Goal: Task Accomplishment & Management: Use online tool/utility

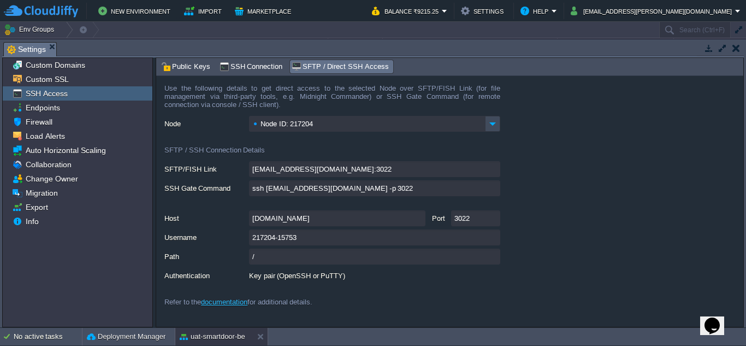
scroll to position [101, 0]
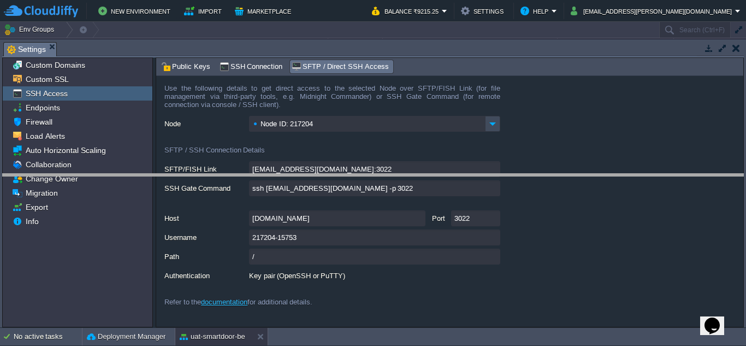
drag, startPoint x: 302, startPoint y: 50, endPoint x: 310, endPoint y: 208, distance: 157.5
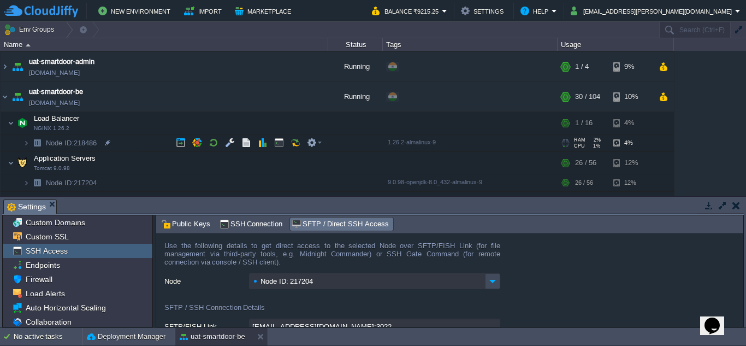
scroll to position [152, 0]
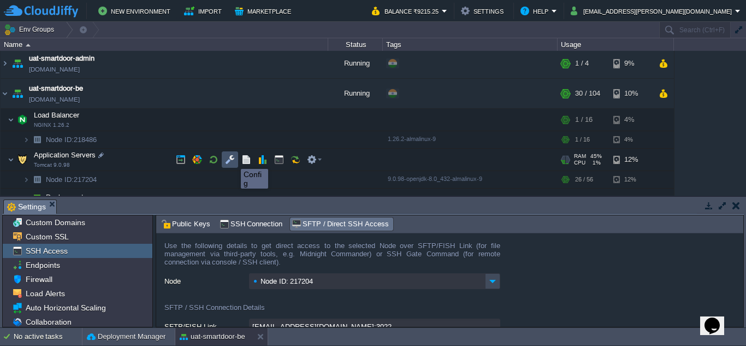
click at [233, 159] on button "button" at bounding box center [230, 160] width 10 height 10
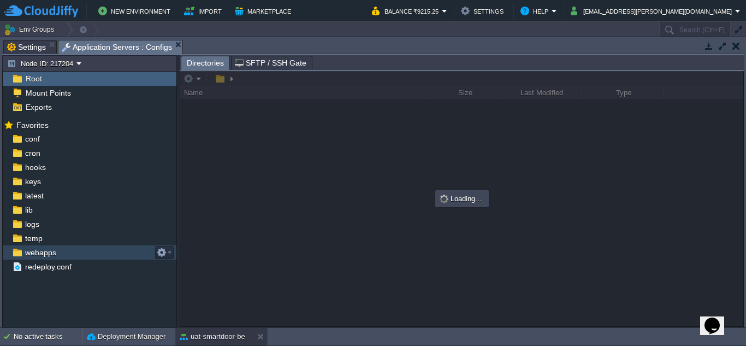
click at [72, 248] on div "webapps" at bounding box center [90, 252] width 174 height 14
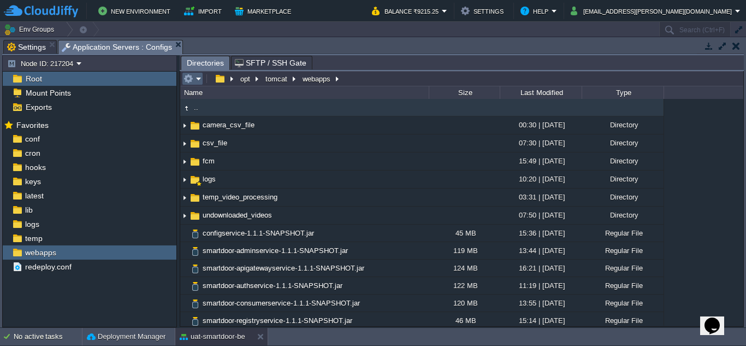
click at [202, 80] on td at bounding box center [192, 78] width 21 height 13
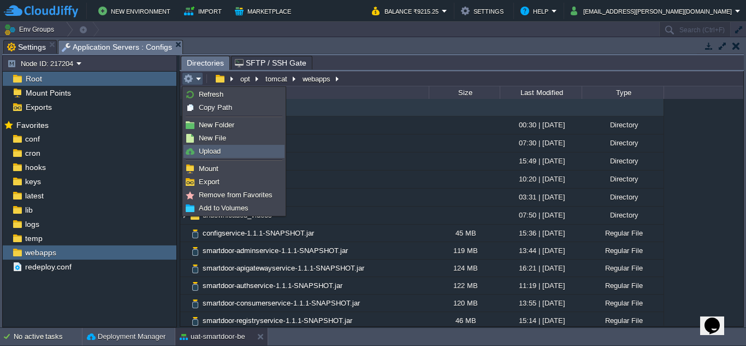
click at [217, 151] on span "Upload" at bounding box center [210, 151] width 22 height 8
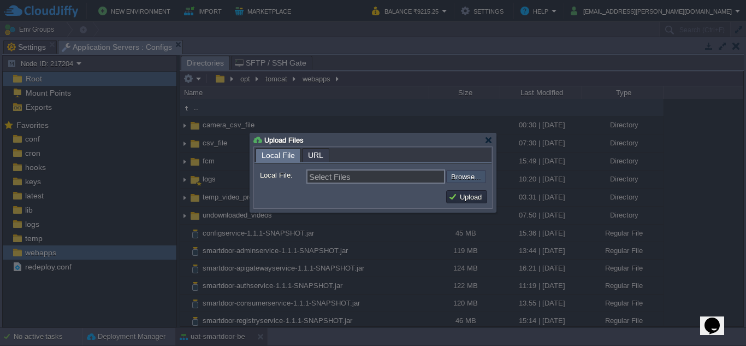
click at [463, 183] on input "file" at bounding box center [417, 176] width 138 height 13
type input "C:\fakepath\smartdoor-smartlockservice-1.1.1-SNAPSHOT.jar"
type input "smartdoor-smartlockservice-1.1.1-SNAPSHOT.jar"
click at [455, 193] on button "Upload" at bounding box center [467, 197] width 37 height 10
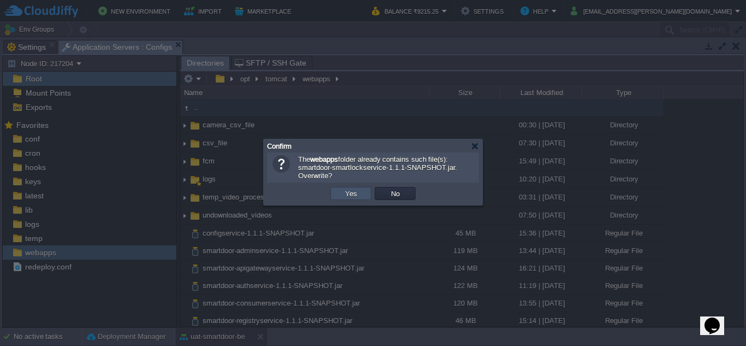
click at [352, 195] on button "Yes" at bounding box center [351, 193] width 19 height 10
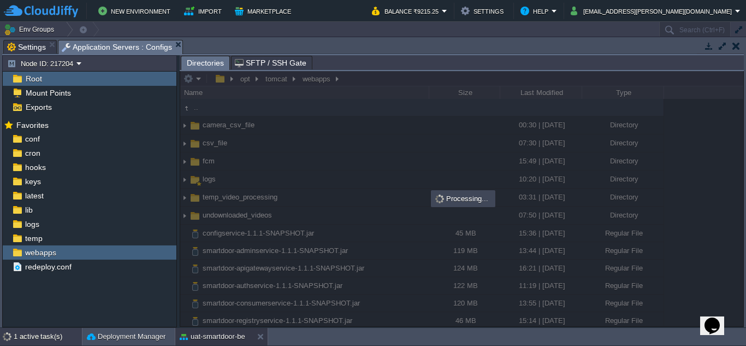
click at [48, 336] on div "1 active task(s)" at bounding box center [48, 336] width 68 height 17
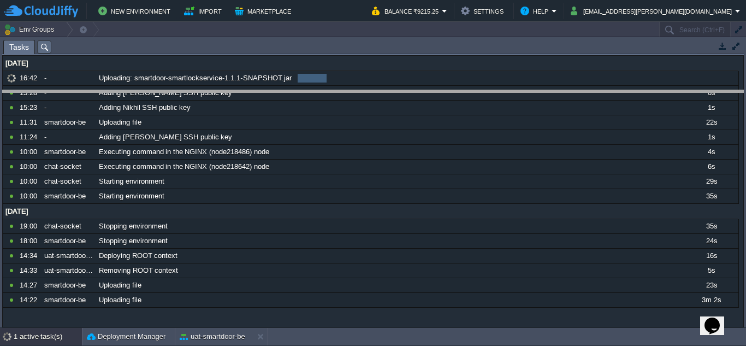
drag, startPoint x: 385, startPoint y: 49, endPoint x: 357, endPoint y: 117, distance: 73.8
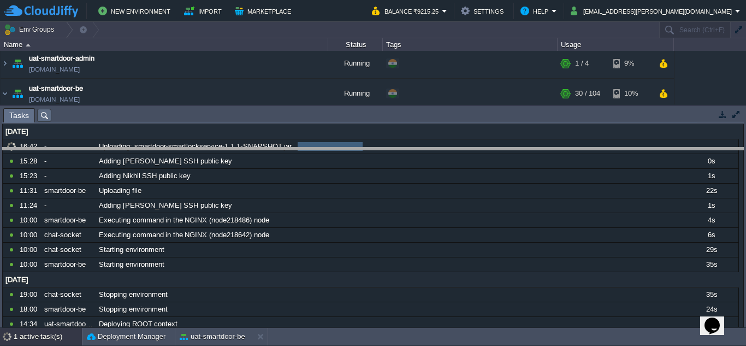
drag, startPoint x: 400, startPoint y: 122, endPoint x: 410, endPoint y: 161, distance: 39.4
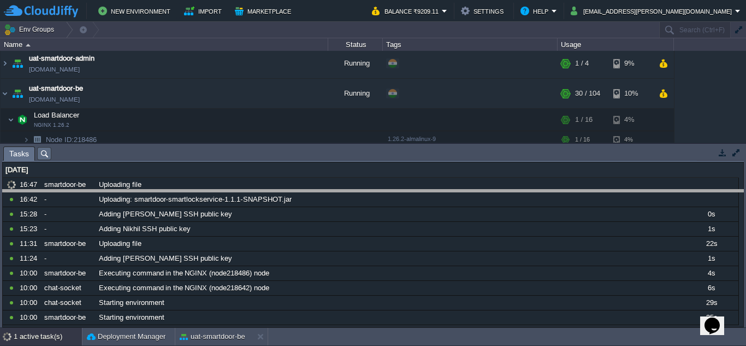
drag, startPoint x: 226, startPoint y: 160, endPoint x: 214, endPoint y: 221, distance: 62.3
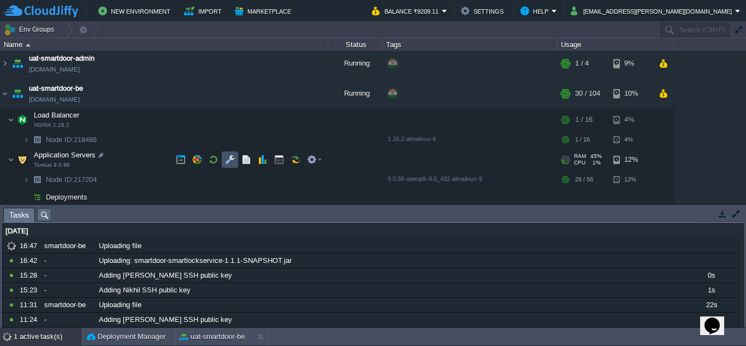
click at [230, 164] on button "button" at bounding box center [230, 160] width 10 height 10
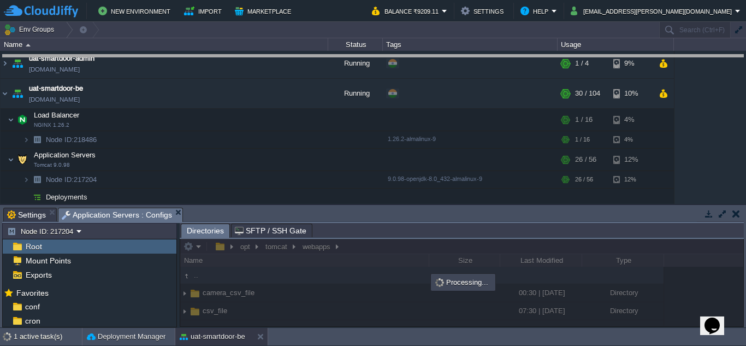
drag, startPoint x: 261, startPoint y: 212, endPoint x: 293, endPoint y: 54, distance: 161.0
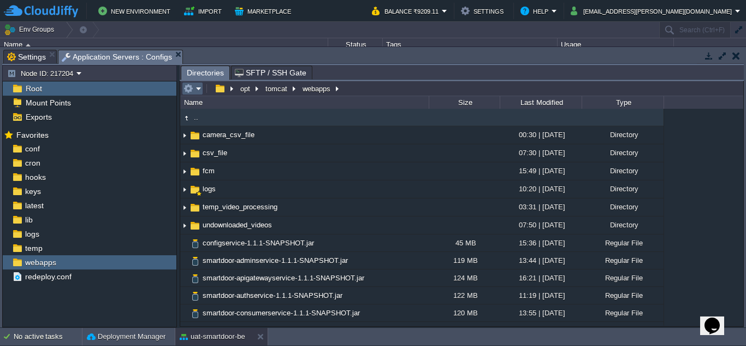
click at [198, 88] on em at bounding box center [193, 89] width 18 height 10
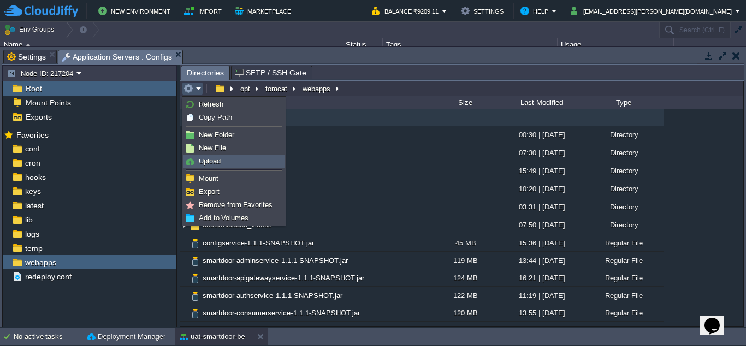
click at [210, 164] on span "Upload" at bounding box center [210, 161] width 22 height 8
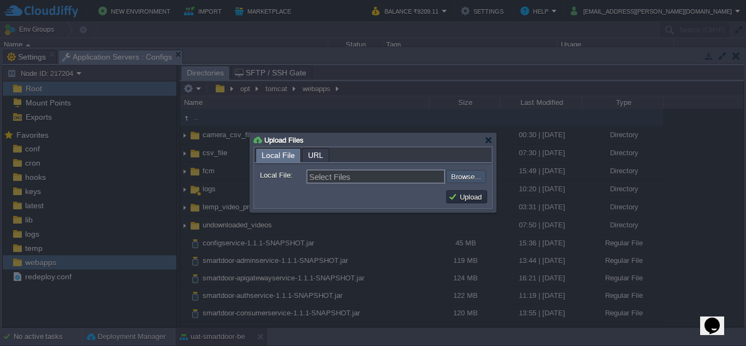
click at [470, 181] on input "file" at bounding box center [417, 176] width 138 height 13
type input "C:\fakepath\smartdoor-consumerservice-1.1.1-SNAPSHOT.jar"
type input "smartdoor-consumerservice-1.1.1-SNAPSHOT.jar"
click at [456, 199] on button "Upload" at bounding box center [467, 197] width 37 height 10
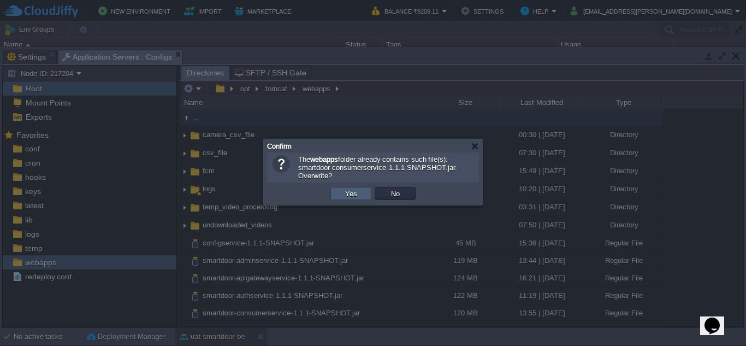
click at [363, 197] on td "Yes" at bounding box center [351, 193] width 41 height 13
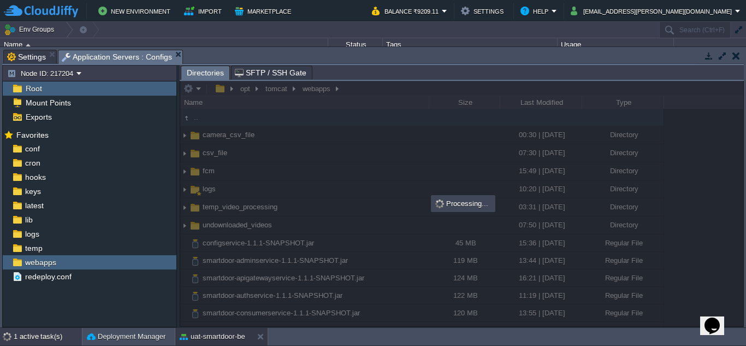
click at [36, 344] on div "1 active task(s)" at bounding box center [48, 336] width 68 height 17
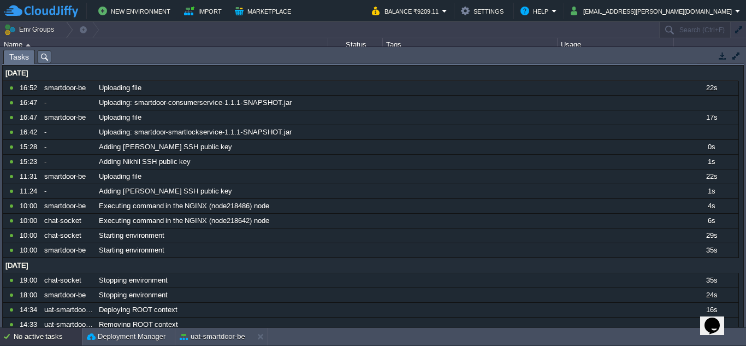
click at [36, 344] on div "No active tasks" at bounding box center [48, 336] width 68 height 17
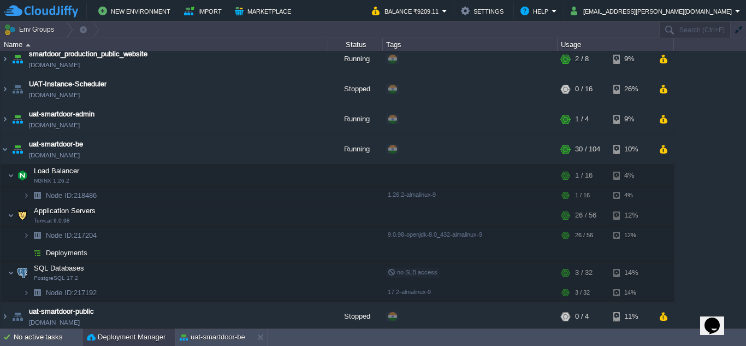
click at [120, 341] on button "Deployment Manager" at bounding box center [126, 337] width 79 height 11
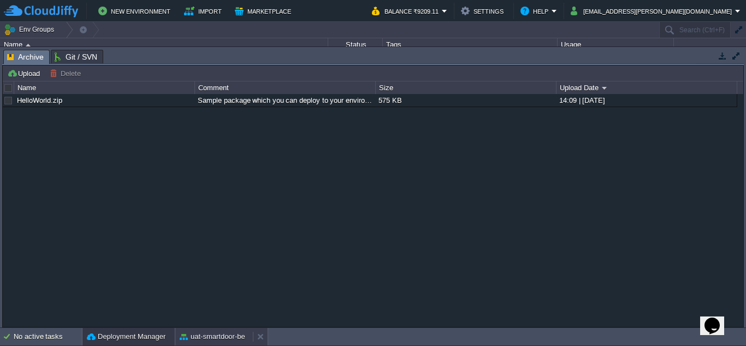
click at [195, 331] on div "uat-smartdoor-be" at bounding box center [214, 336] width 78 height 17
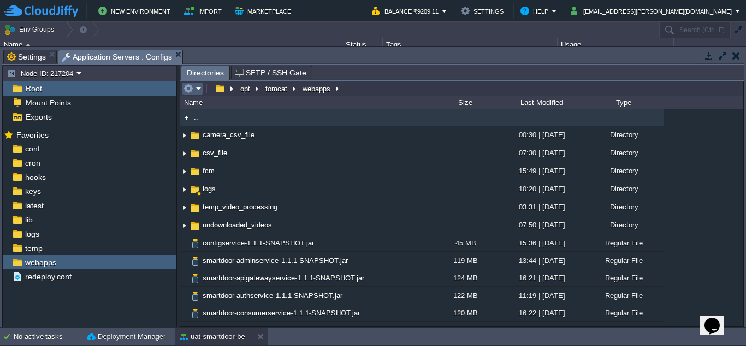
click at [198, 89] on em at bounding box center [193, 89] width 18 height 10
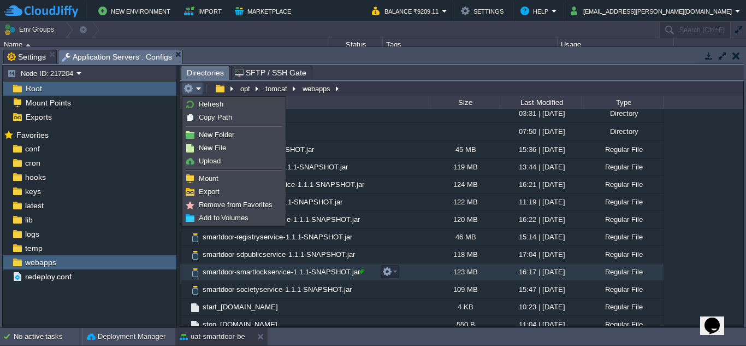
scroll to position [94, 0]
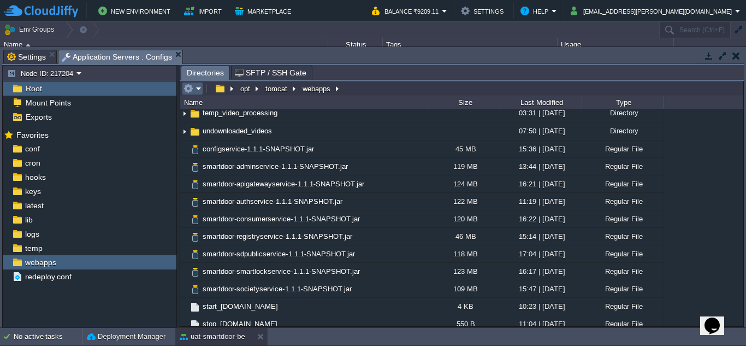
click at [198, 88] on em at bounding box center [193, 89] width 18 height 10
click at [199, 83] on td at bounding box center [192, 88] width 21 height 13
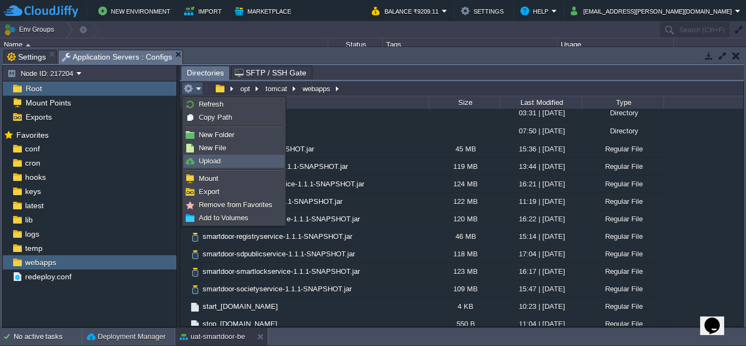
click at [218, 162] on span "Upload" at bounding box center [210, 161] width 22 height 8
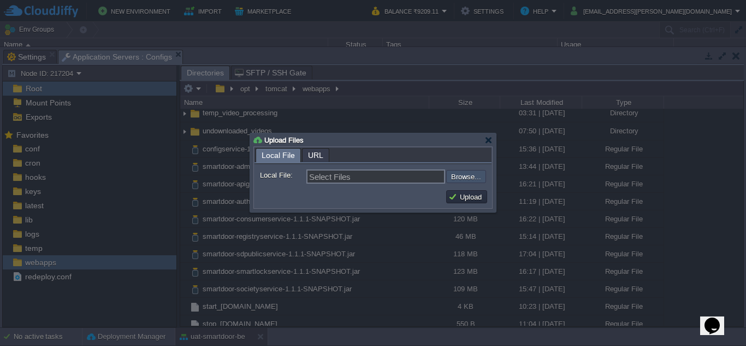
click at [455, 174] on input "file" at bounding box center [417, 176] width 138 height 13
type input "C:\fakepath\smartdoor-adminservice-1.1.1-SNAPSHOT.jar"
type input "smartdoor-adminservice-1.1.1-SNAPSHOT.jar"
click at [463, 201] on button "Upload" at bounding box center [467, 197] width 37 height 10
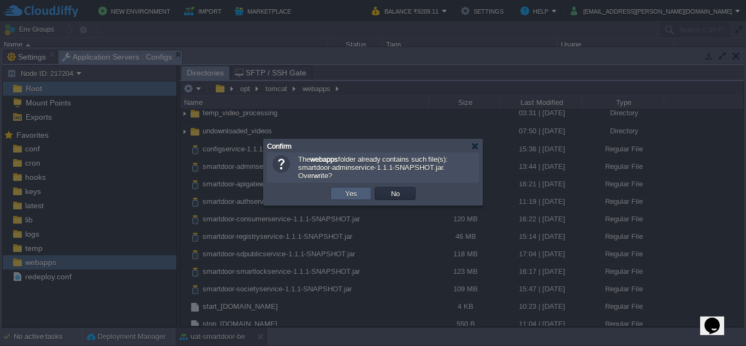
click at [364, 196] on td "Yes" at bounding box center [351, 193] width 41 height 13
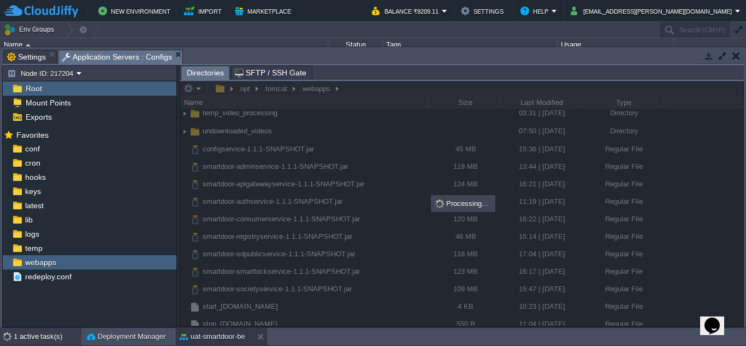
click at [44, 338] on div "1 active task(s)" at bounding box center [48, 336] width 68 height 17
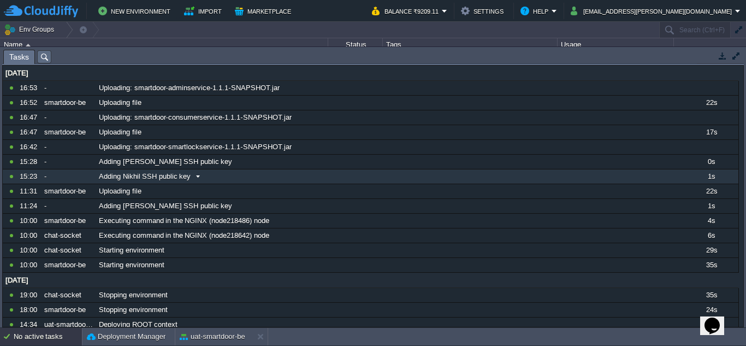
scroll to position [0, 0]
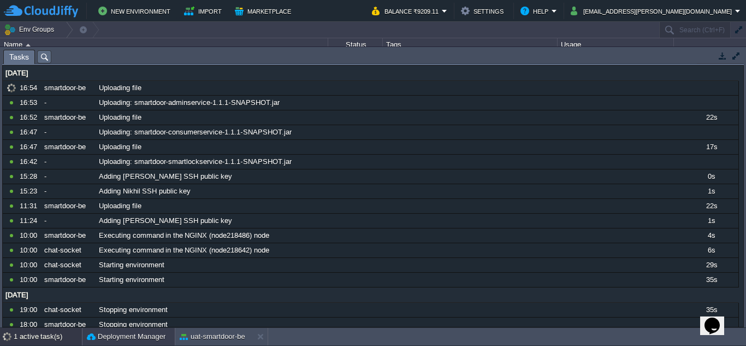
click at [132, 338] on button "Deployment Manager" at bounding box center [126, 336] width 79 height 11
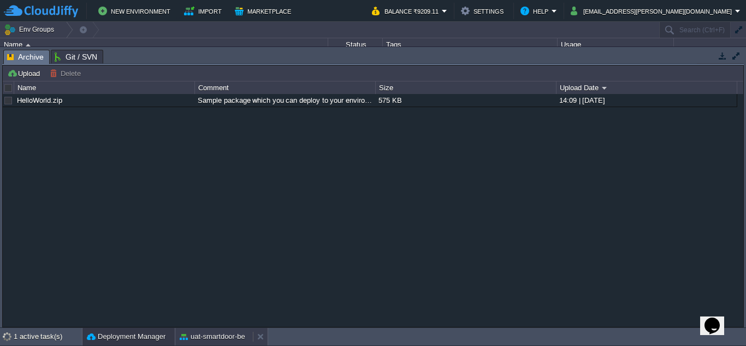
click at [217, 340] on button "uat-smartdoor-be" at bounding box center [213, 336] width 66 height 11
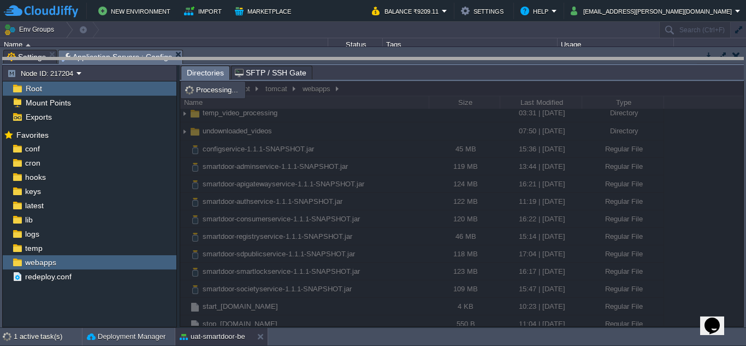
drag, startPoint x: 314, startPoint y: 56, endPoint x: 326, endPoint y: 142, distance: 86.5
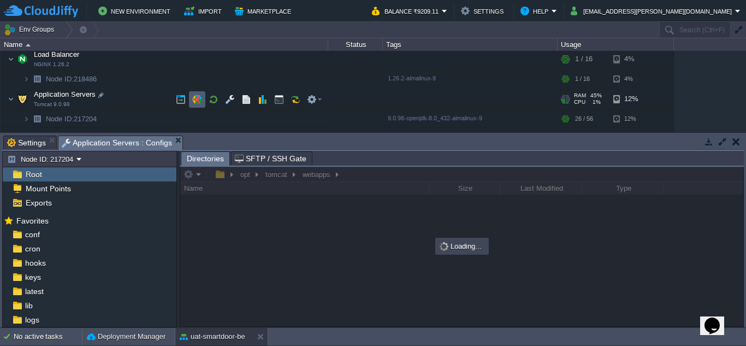
scroll to position [213, 0]
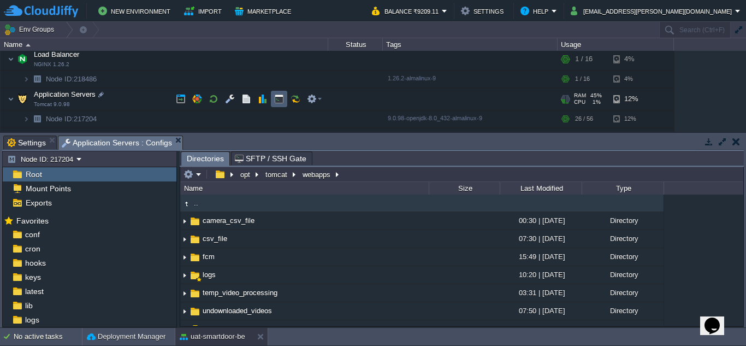
click at [274, 99] on td at bounding box center [279, 99] width 16 height 16
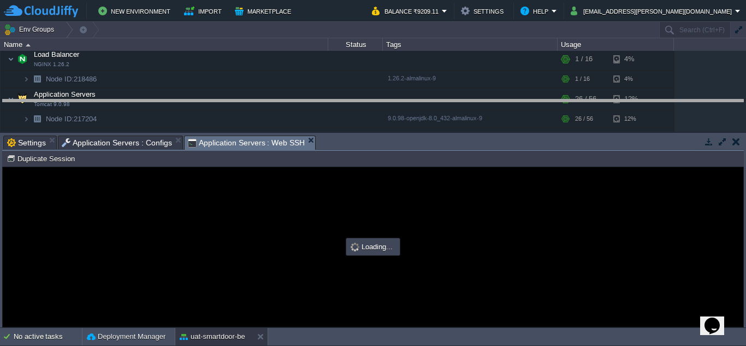
drag, startPoint x: 331, startPoint y: 140, endPoint x: 318, endPoint y: 104, distance: 38.2
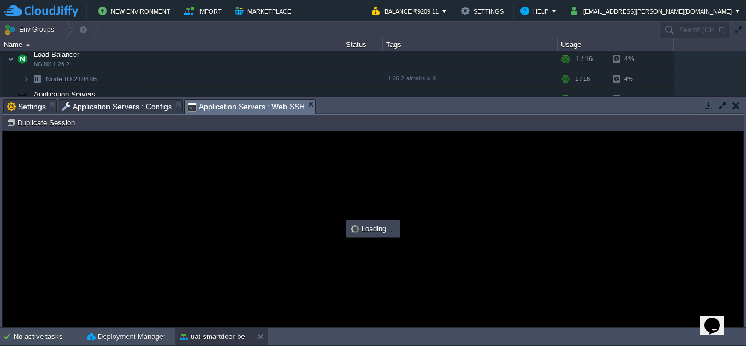
scroll to position [0, 0]
type input "#000000"
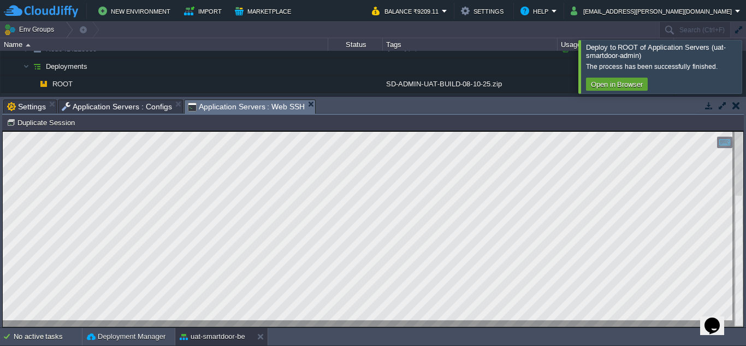
scroll to position [182, 0]
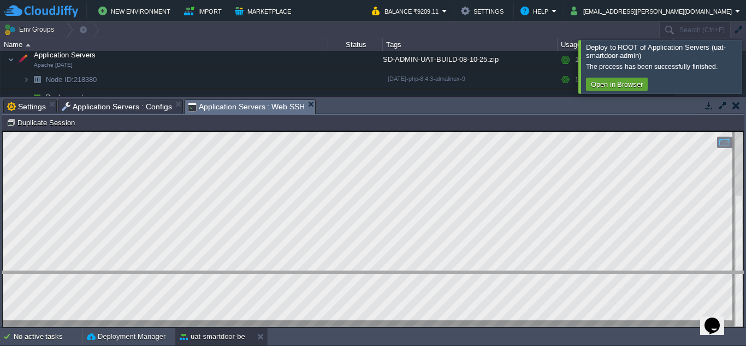
drag, startPoint x: 397, startPoint y: 104, endPoint x: 374, endPoint y: 284, distance: 180.6
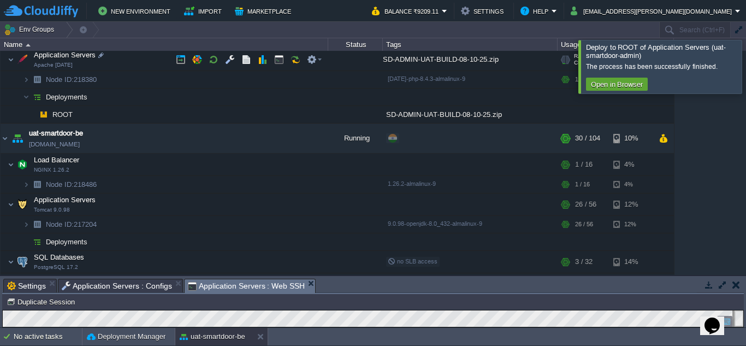
scroll to position [0, 0]
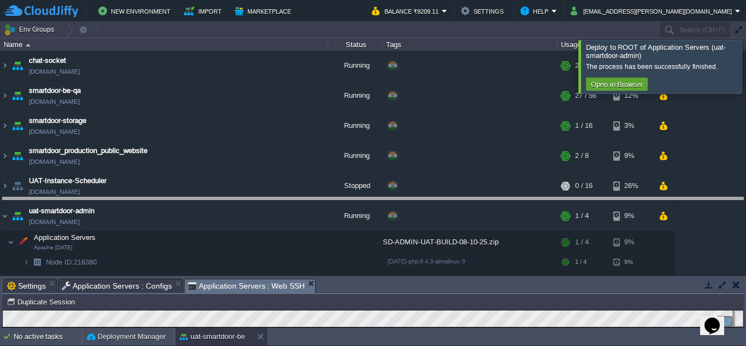
drag, startPoint x: 400, startPoint y: 283, endPoint x: 413, endPoint y: 185, distance: 99.1
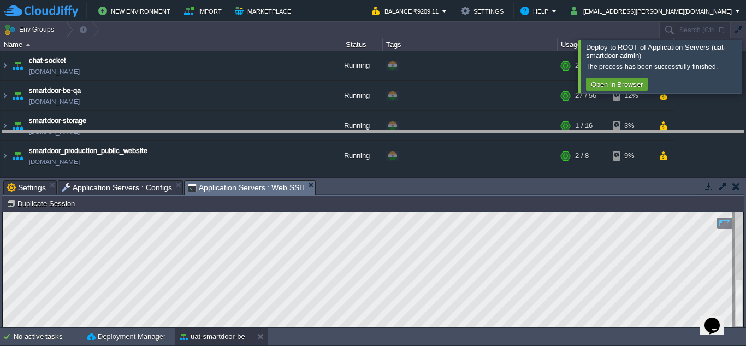
drag, startPoint x: 413, startPoint y: 185, endPoint x: 439, endPoint y: 133, distance: 58.2
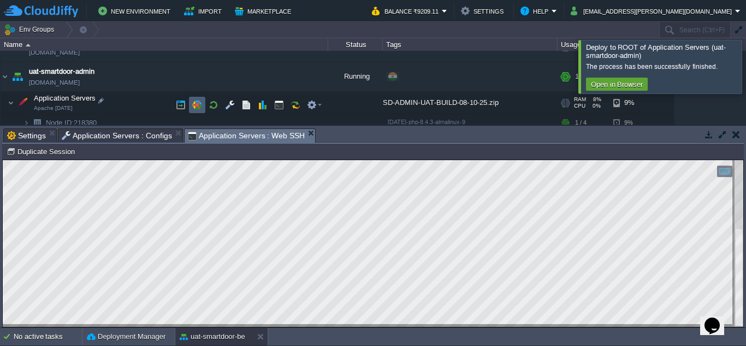
scroll to position [137, 0]
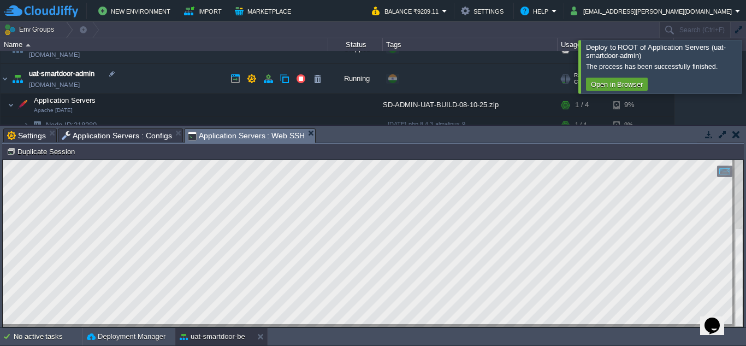
click at [80, 84] on link "[DOMAIN_NAME]" at bounding box center [54, 84] width 51 height 11
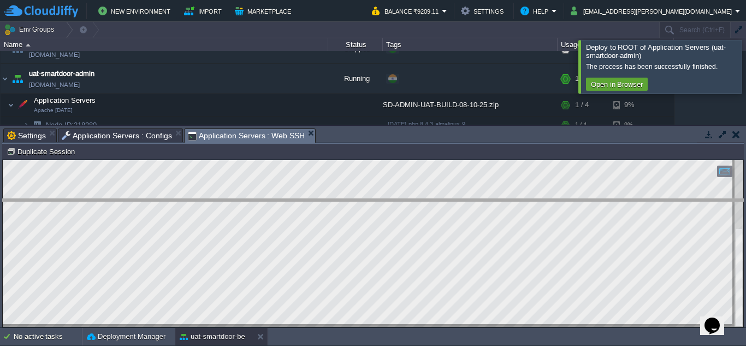
drag, startPoint x: 360, startPoint y: 134, endPoint x: 358, endPoint y: 241, distance: 106.6
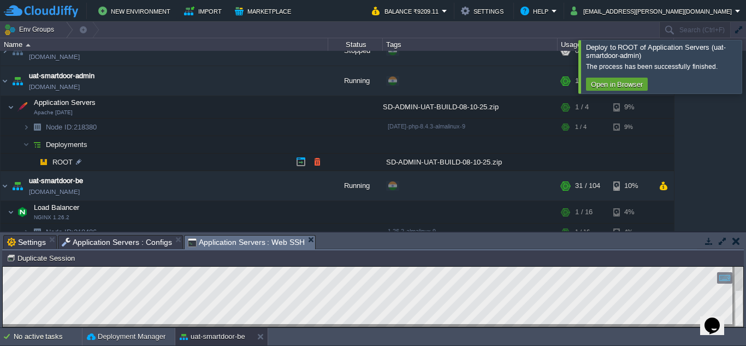
scroll to position [134, 0]
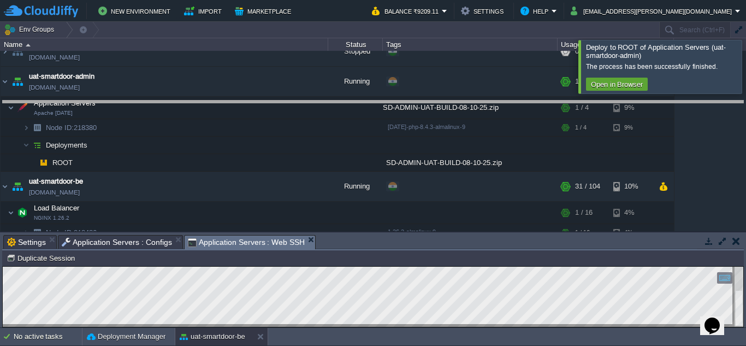
drag, startPoint x: 335, startPoint y: 244, endPoint x: 343, endPoint y: 109, distance: 135.2
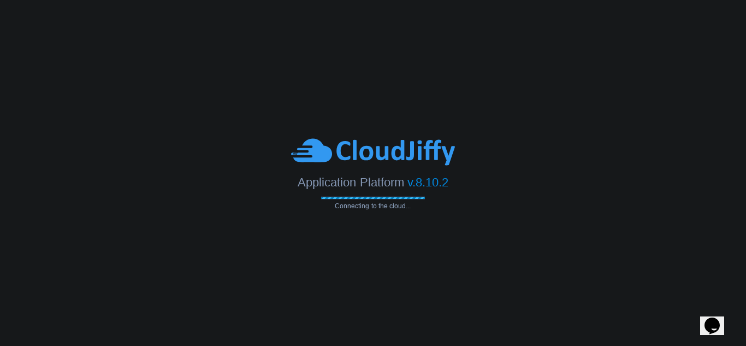
drag, startPoint x: 301, startPoint y: 203, endPoint x: 252, endPoint y: 203, distance: 48.6
click at [301, 203] on div "Application Platform v.8.10.2 Connecting to the cloud..." at bounding box center [373, 173] width 746 height 73
click at [252, 203] on div "Application Platform v.8.10.2 Connecting to the cloud..." at bounding box center [373, 173] width 746 height 73
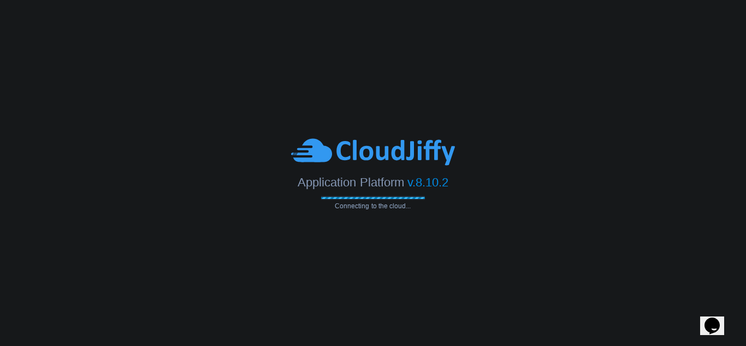
click at [186, 215] on body "Application Platform v.8.10.2 Connecting to the cloud..." at bounding box center [373, 173] width 746 height 346
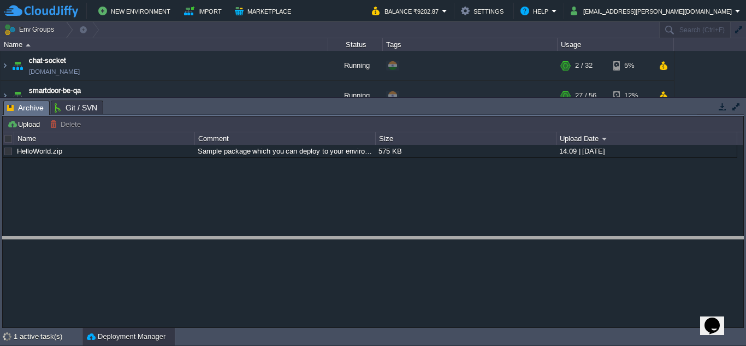
drag, startPoint x: 261, startPoint y: 108, endPoint x: 197, endPoint y: 247, distance: 152.6
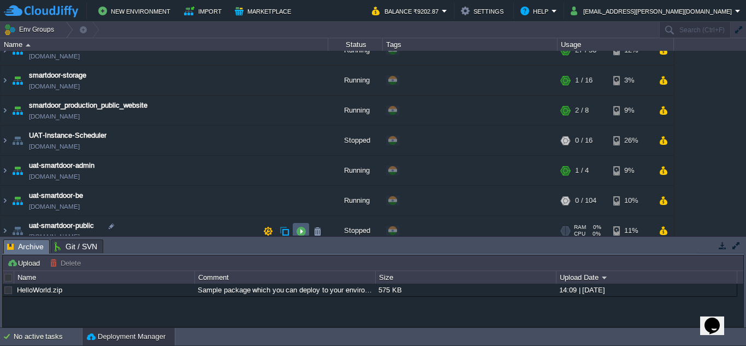
scroll to position [56, 0]
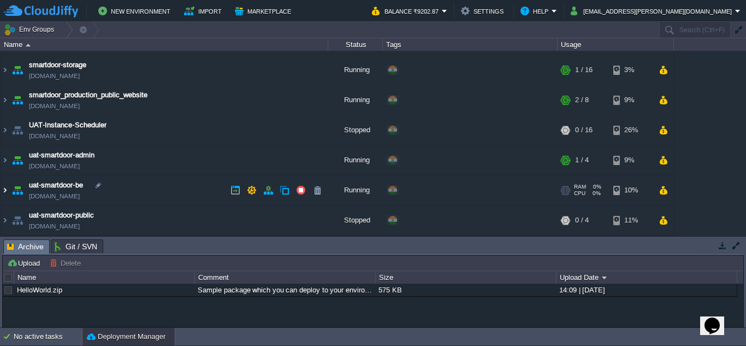
click at [7, 191] on img at bounding box center [5, 190] width 9 height 30
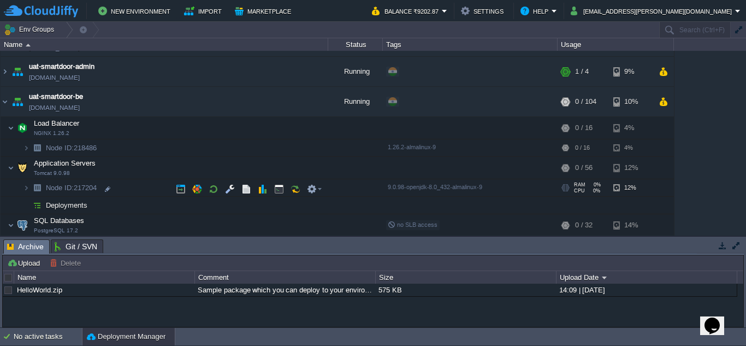
scroll to position [146, 0]
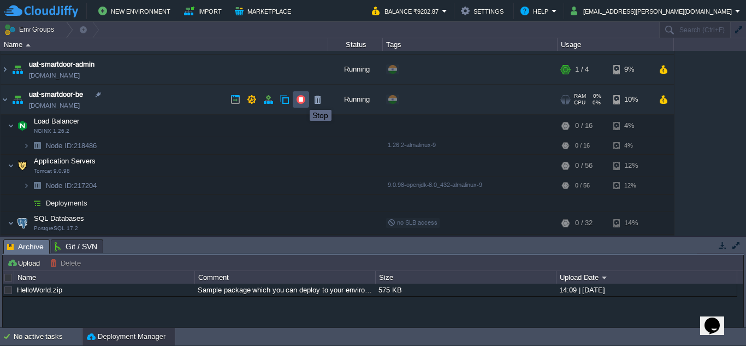
click at [302, 100] on button "button" at bounding box center [301, 100] width 10 height 10
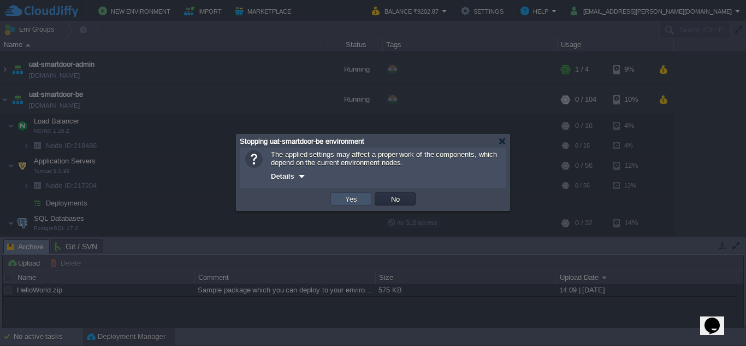
click at [349, 198] on button "Yes" at bounding box center [351, 199] width 19 height 10
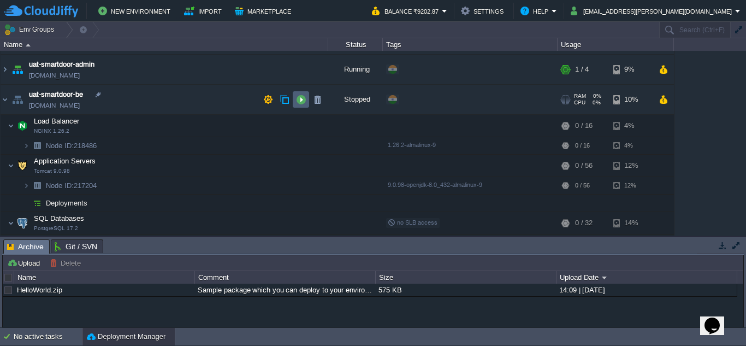
click at [301, 104] on button "button" at bounding box center [301, 100] width 10 height 10
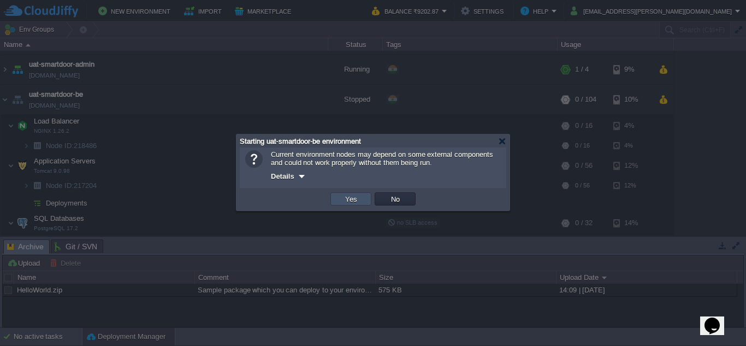
click at [357, 201] on button "Yes" at bounding box center [351, 199] width 19 height 10
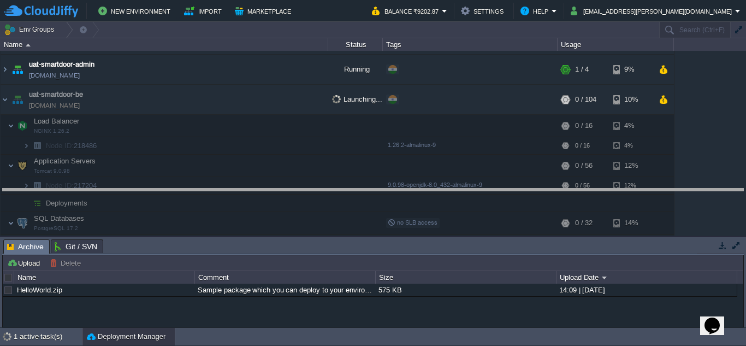
drag, startPoint x: 178, startPoint y: 243, endPoint x: 190, endPoint y: 188, distance: 55.8
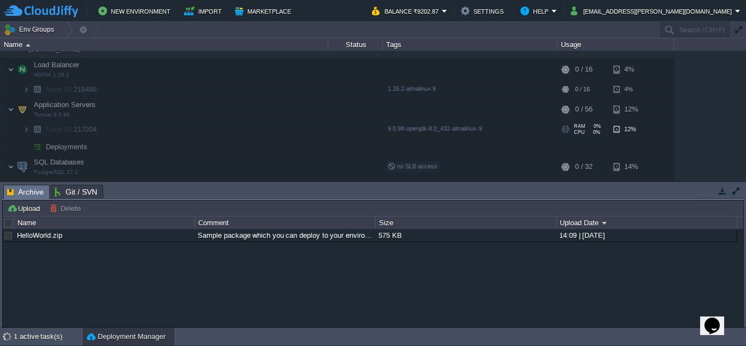
scroll to position [202, 0]
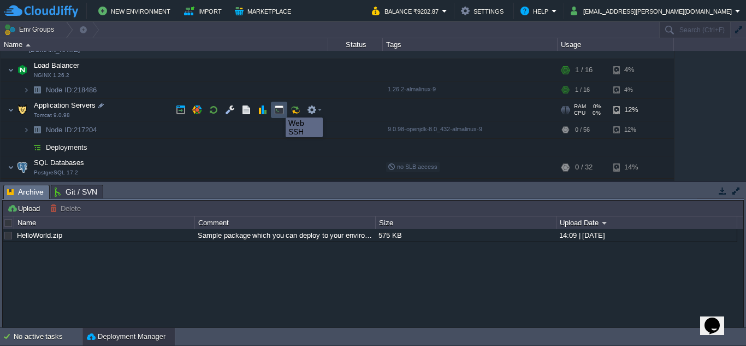
click at [281, 107] on button "button" at bounding box center [279, 110] width 10 height 10
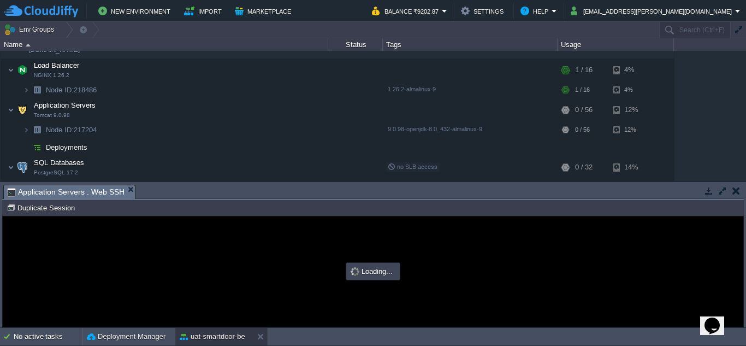
scroll to position [0, 0]
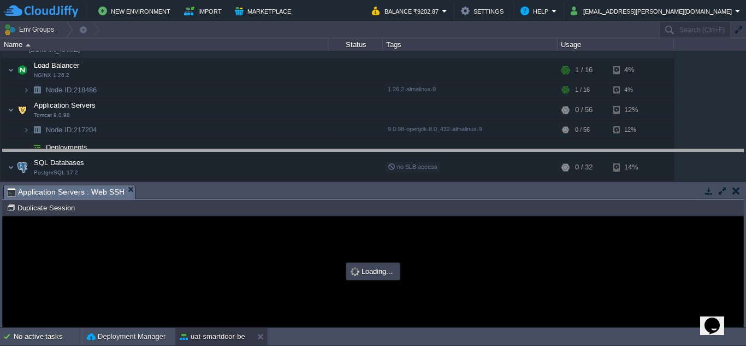
drag, startPoint x: 326, startPoint y: 193, endPoint x: 342, endPoint y: 157, distance: 39.6
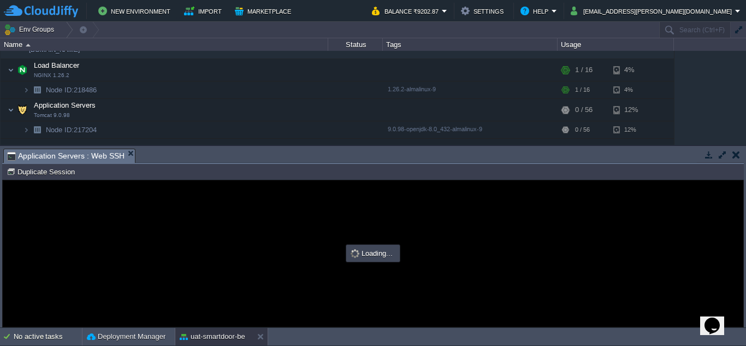
type input "#000000"
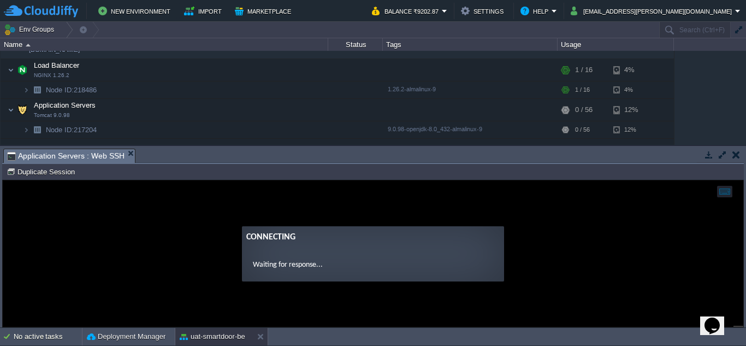
click at [305, 198] on guac-modal "Connecting Waiting for response..." at bounding box center [373, 253] width 741 height 146
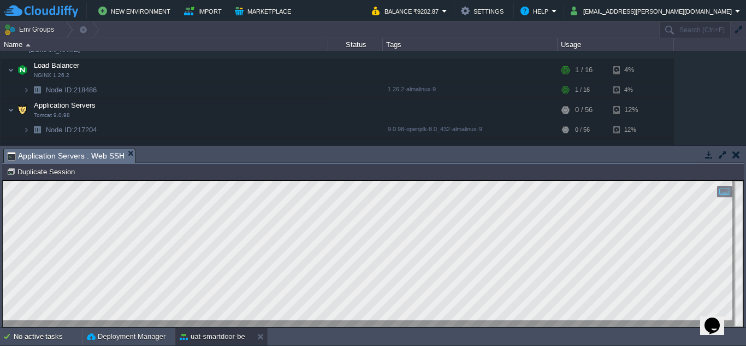
click at [304, 199] on div "Copy: Ctrl + Shift + C Paste: Ctrl + V Settings: Ctrl + Shift + Alt 0" at bounding box center [373, 253] width 741 height 146
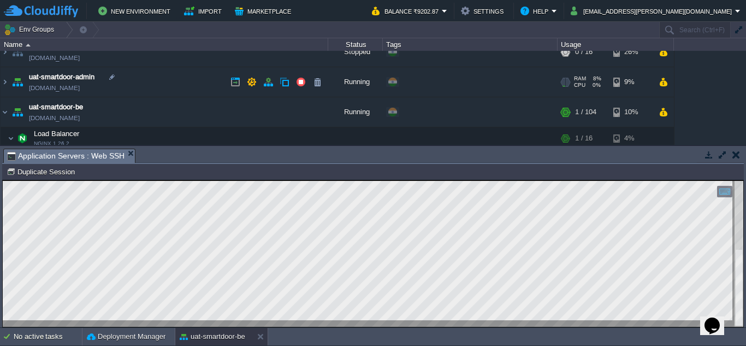
scroll to position [135, 0]
click at [304, 81] on button "button" at bounding box center [301, 81] width 10 height 10
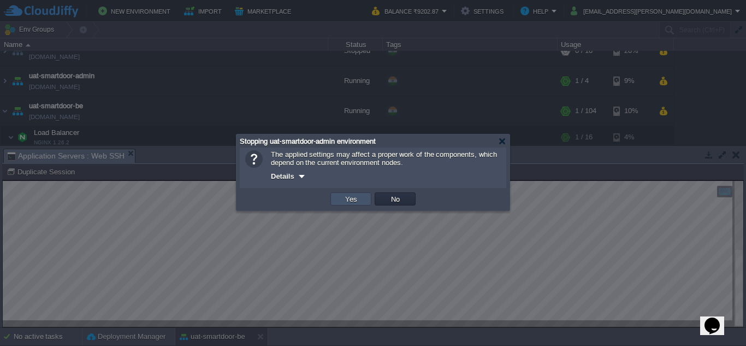
click at [359, 201] on button "Yes" at bounding box center [351, 199] width 19 height 10
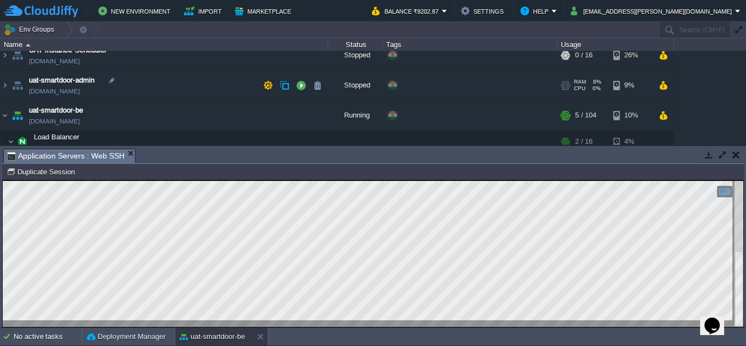
scroll to position [132, 0]
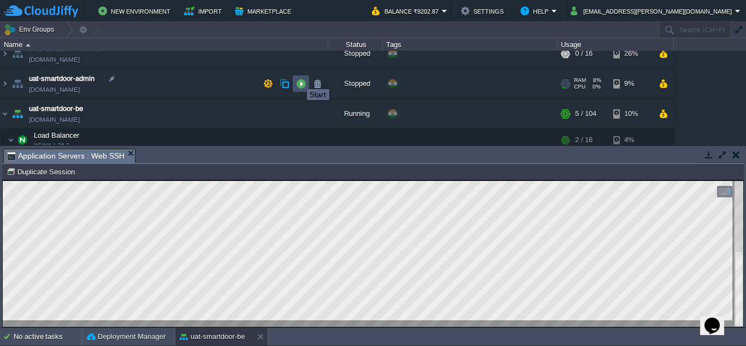
click at [299, 79] on button "button" at bounding box center [301, 84] width 10 height 10
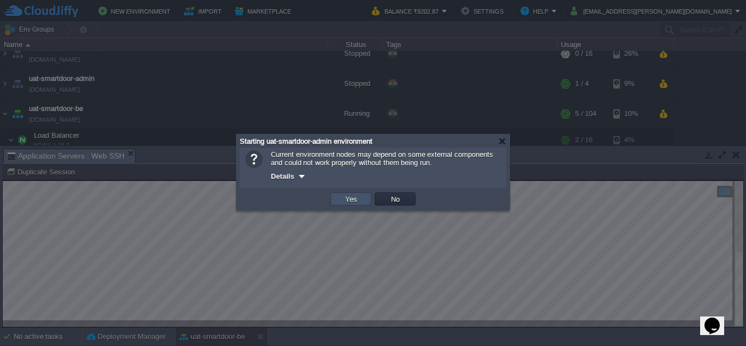
click at [350, 198] on button "Yes" at bounding box center [351, 199] width 19 height 10
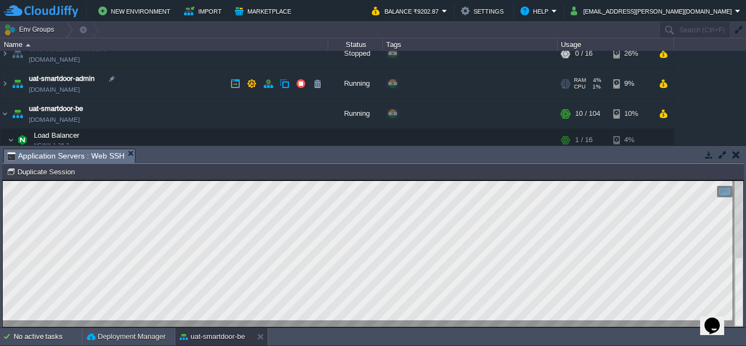
drag, startPoint x: 61, startPoint y: 81, endPoint x: 25, endPoint y: 85, distance: 36.8
click at [61, 81] on span "uat-smartdoor-admin" at bounding box center [62, 78] width 66 height 11
click at [80, 89] on link "[DOMAIN_NAME]" at bounding box center [54, 89] width 51 height 11
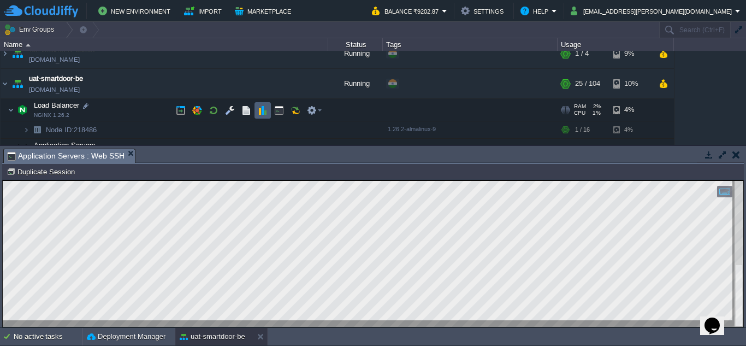
scroll to position [165, 0]
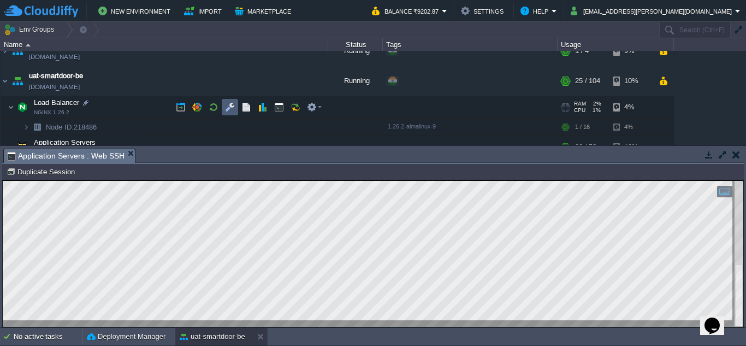
click at [235, 113] on td at bounding box center [230, 107] width 16 height 16
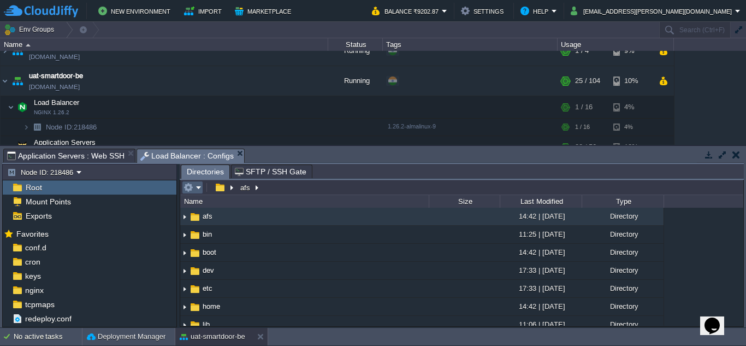
click at [202, 186] on td at bounding box center [192, 187] width 21 height 13
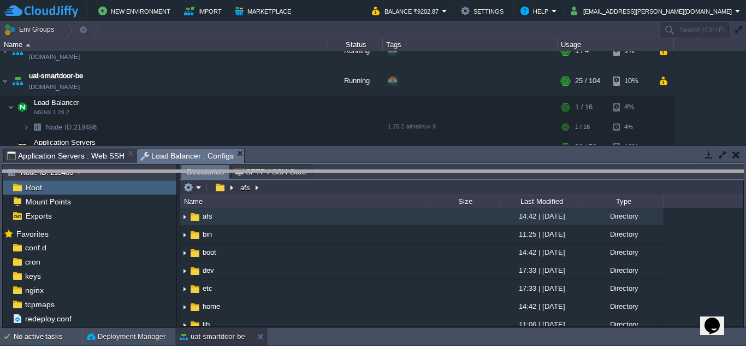
drag, startPoint x: 332, startPoint y: 153, endPoint x: 337, endPoint y: 176, distance: 23.5
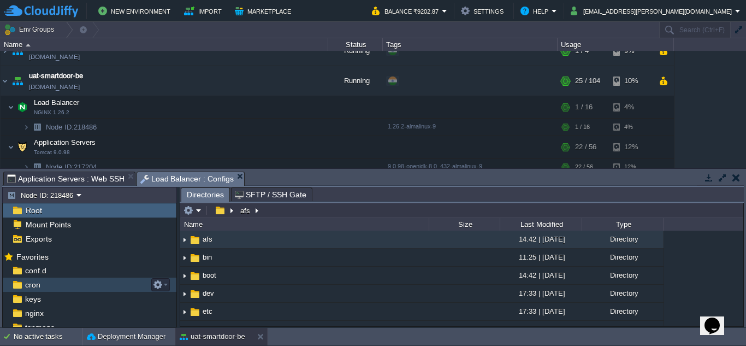
scroll to position [20, 0]
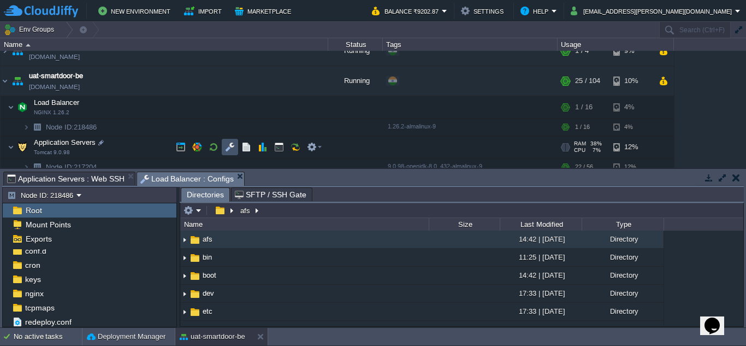
click at [227, 148] on button "button" at bounding box center [230, 147] width 10 height 10
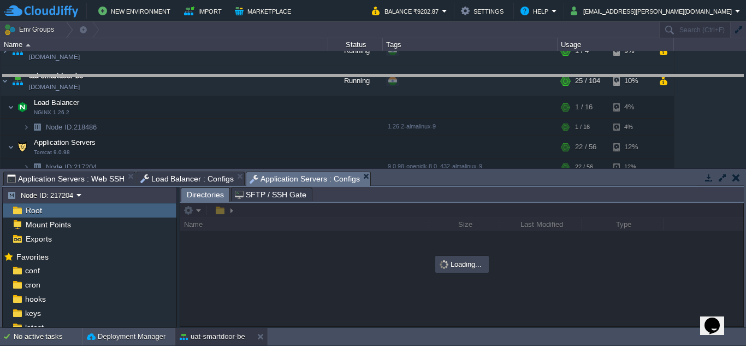
drag, startPoint x: 381, startPoint y: 181, endPoint x: 400, endPoint y: 83, distance: 99.8
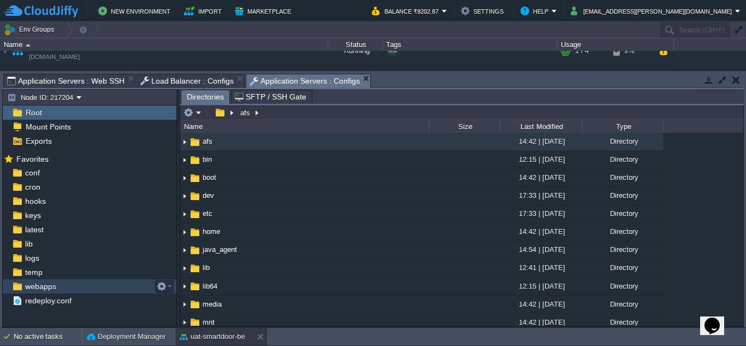
click at [89, 282] on div "webapps" at bounding box center [90, 286] width 174 height 14
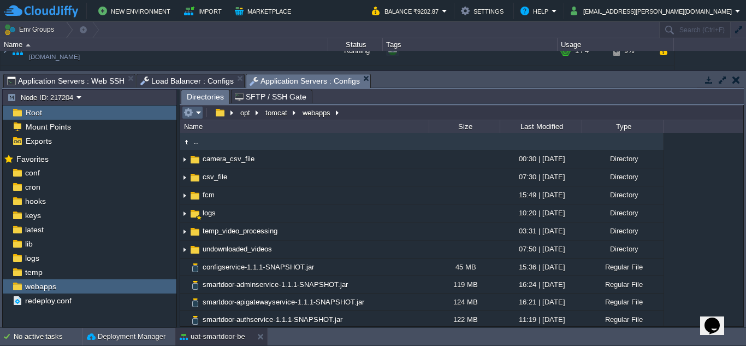
click at [198, 113] on em at bounding box center [193, 113] width 18 height 10
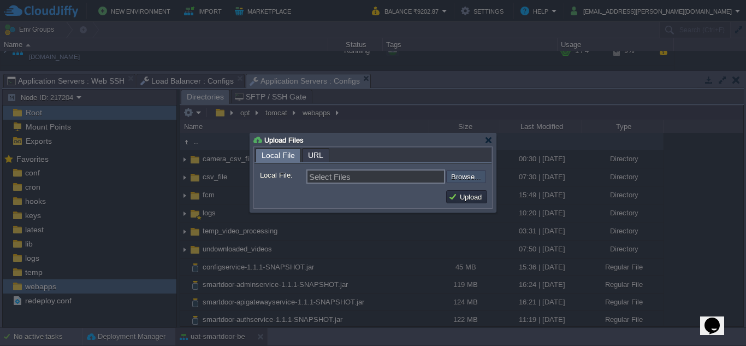
click at [461, 181] on input "file" at bounding box center [417, 176] width 138 height 13
type input "C:\fakepath\smartdoor-adminservice-1.1.1-SNAPSHOT.jar"
type input "smartdoor-adminservice-1.1.1-SNAPSHOT.jar"
click at [475, 199] on button "Upload" at bounding box center [467, 197] width 37 height 10
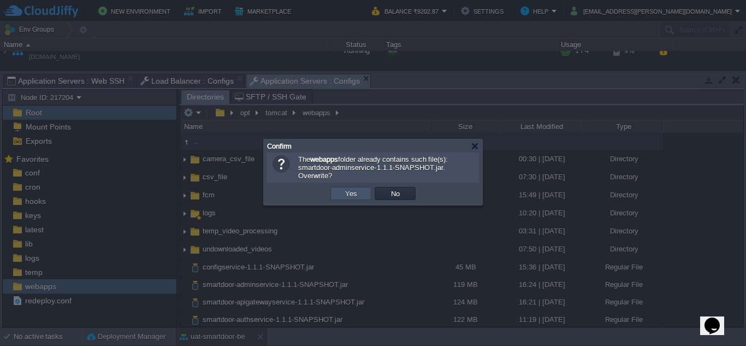
click at [347, 198] on button "Yes" at bounding box center [351, 193] width 19 height 10
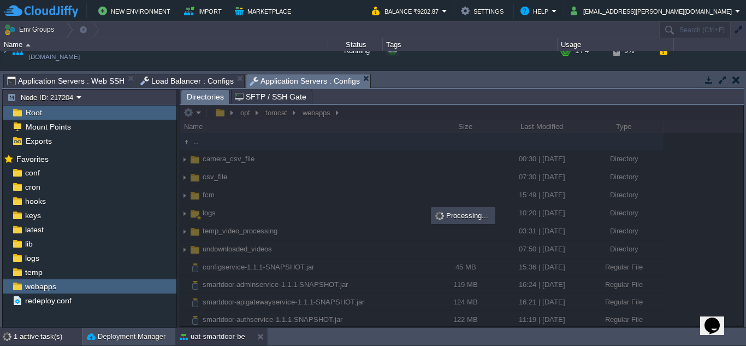
click at [65, 333] on div "1 active task(s)" at bounding box center [48, 336] width 68 height 17
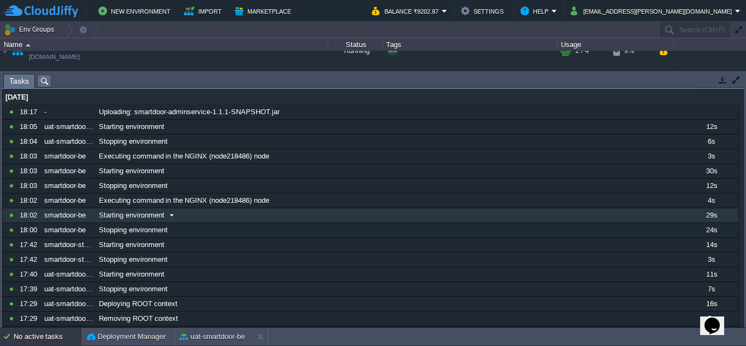
scroll to position [0, 0]
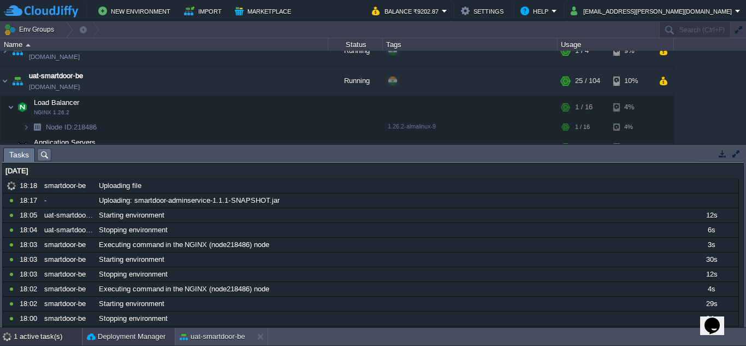
click at [138, 337] on button "Deployment Manager" at bounding box center [126, 336] width 79 height 11
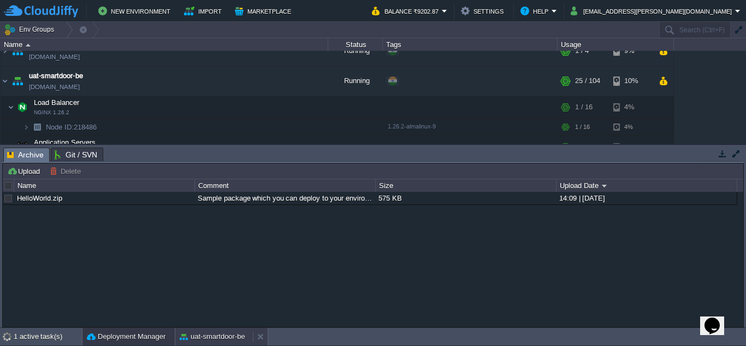
click at [194, 340] on button "uat-smartdoor-be" at bounding box center [213, 336] width 66 height 11
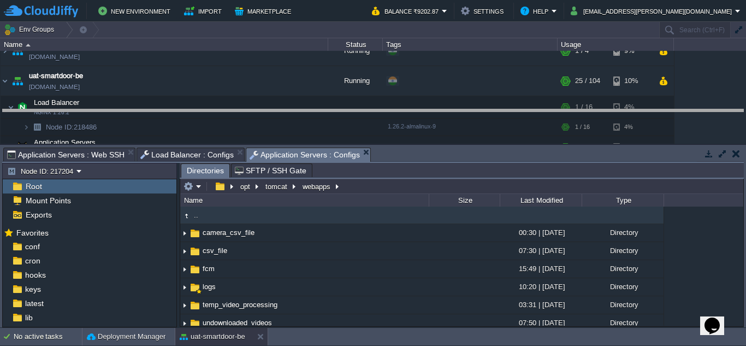
drag, startPoint x: 438, startPoint y: 156, endPoint x: 458, endPoint y: 116, distance: 45.0
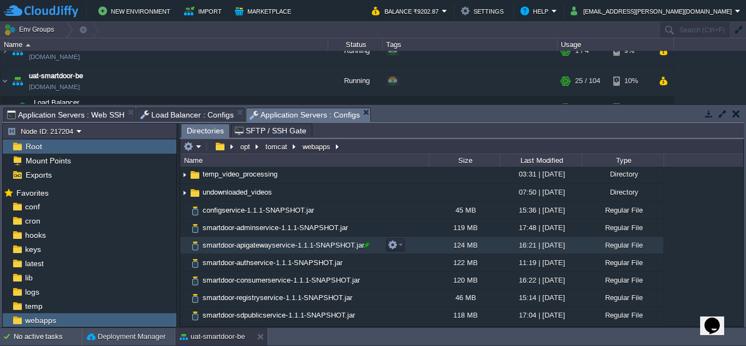
scroll to position [92, 0]
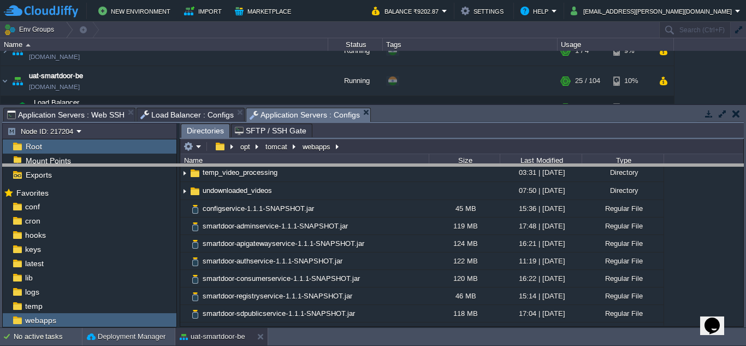
drag, startPoint x: 388, startPoint y: 120, endPoint x: 378, endPoint y: 188, distance: 68.6
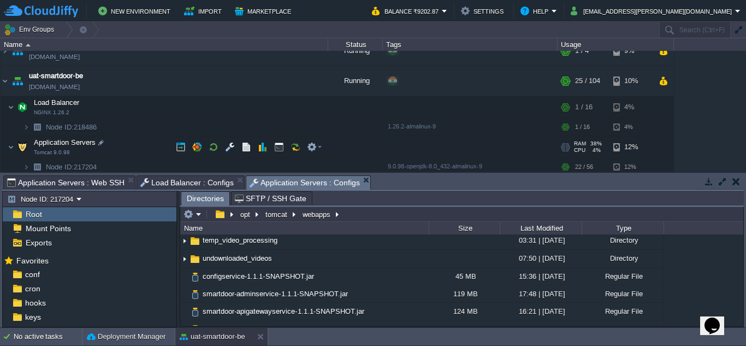
scroll to position [179, 0]
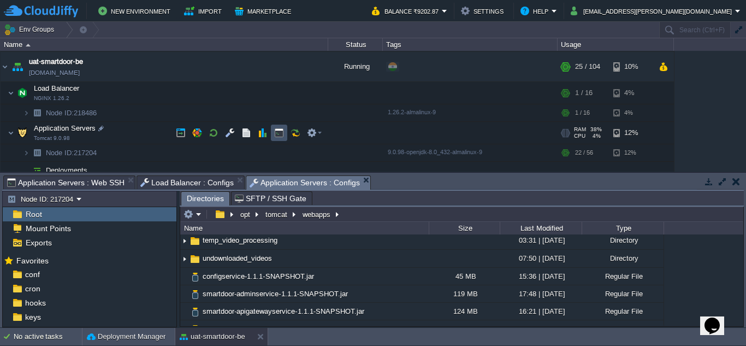
click at [279, 134] on button "button" at bounding box center [279, 133] width 10 height 10
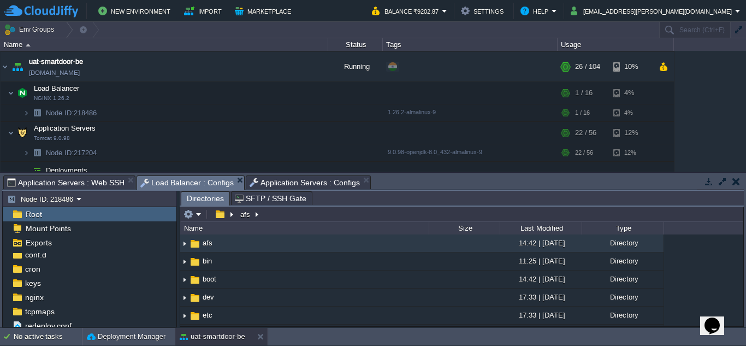
click at [172, 180] on span "Load Balancer : Configs" at bounding box center [187, 183] width 94 height 14
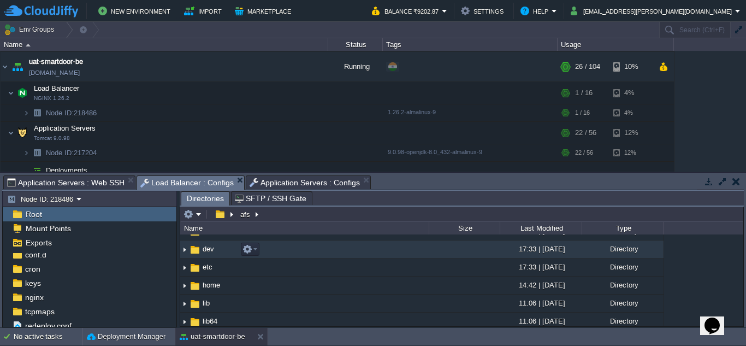
scroll to position [49, 0]
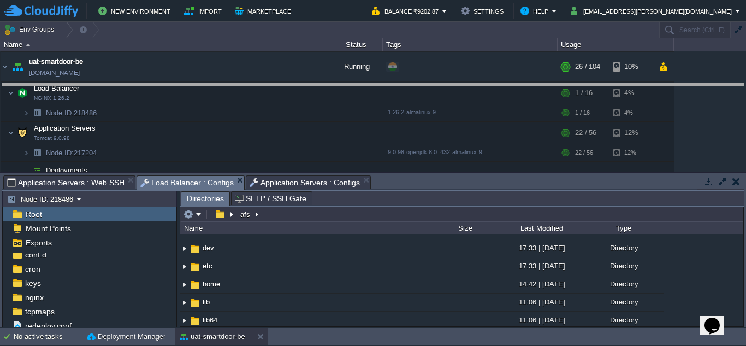
drag, startPoint x: 392, startPoint y: 191, endPoint x: 385, endPoint y: 81, distance: 110.0
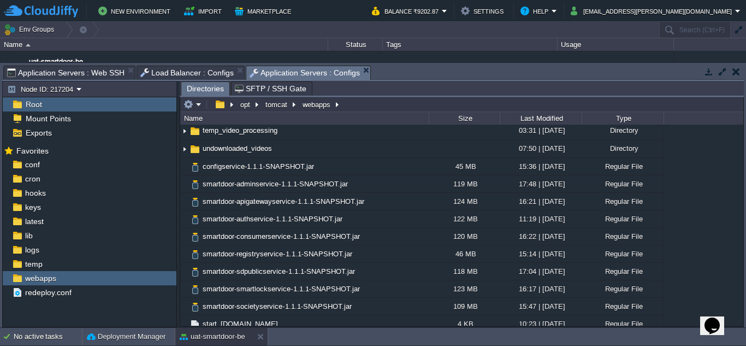
click at [282, 79] on span "Application Servers : Configs" at bounding box center [305, 73] width 110 height 14
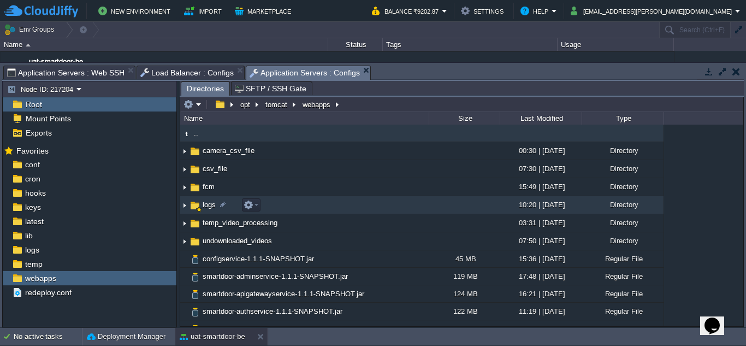
click at [203, 205] on span "logs" at bounding box center [209, 204] width 16 height 9
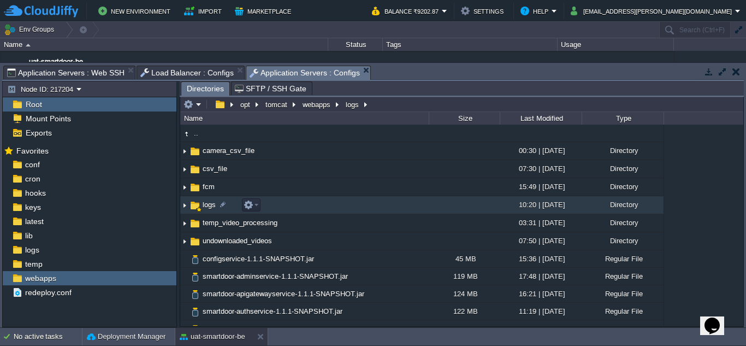
click at [203, 205] on span "logs" at bounding box center [209, 204] width 16 height 9
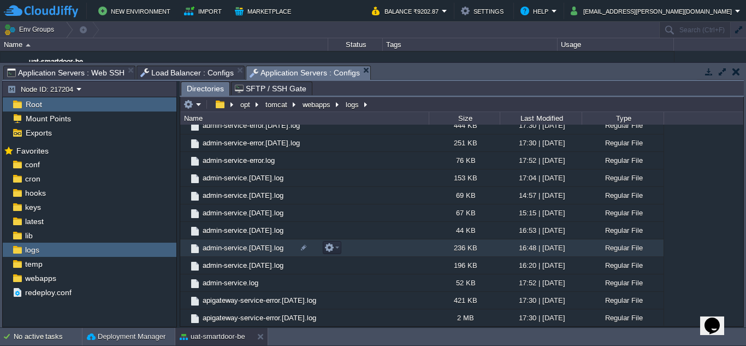
scroll to position [96, 0]
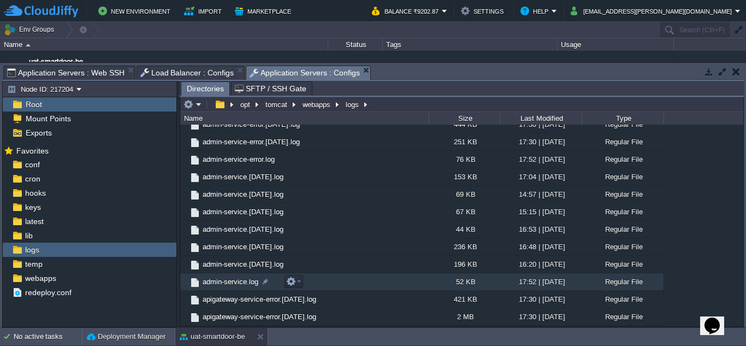
click at [239, 280] on span "admin-service.log" at bounding box center [230, 281] width 59 height 9
click at [236, 282] on span "admin-service.log" at bounding box center [230, 281] width 59 height 9
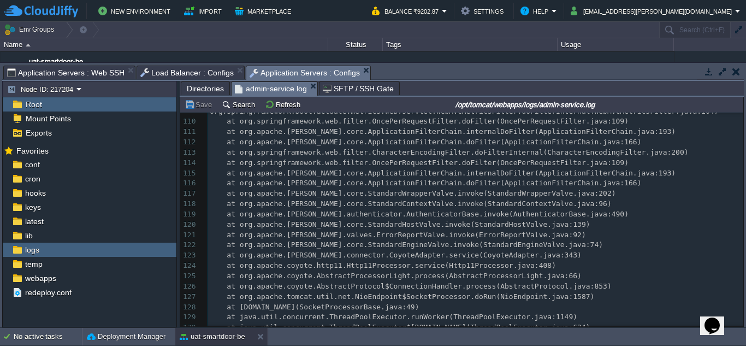
scroll to position [0, 0]
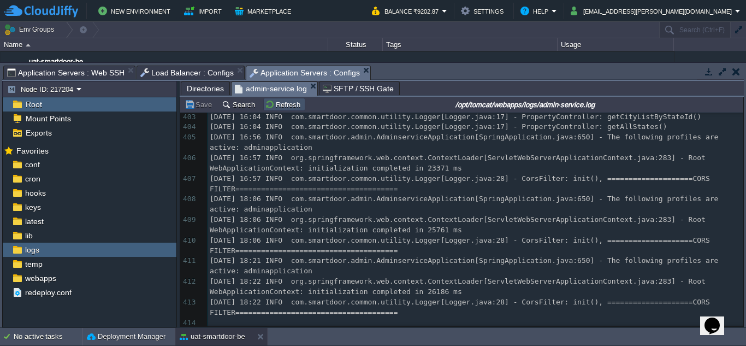
click at [287, 109] on button "Refresh" at bounding box center [284, 104] width 39 height 10
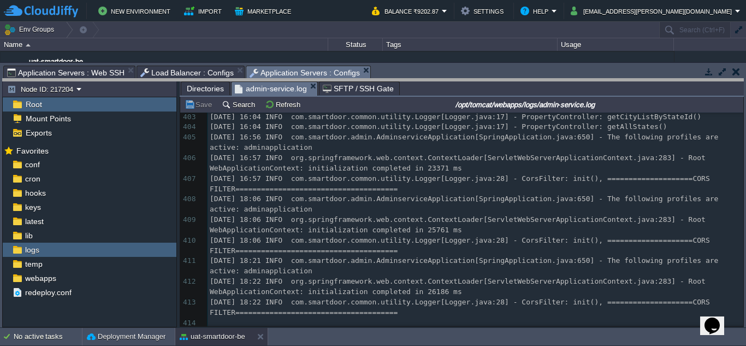
drag, startPoint x: 416, startPoint y: 70, endPoint x: 408, endPoint y: 85, distance: 16.4
